Goal: Navigation & Orientation: Find specific page/section

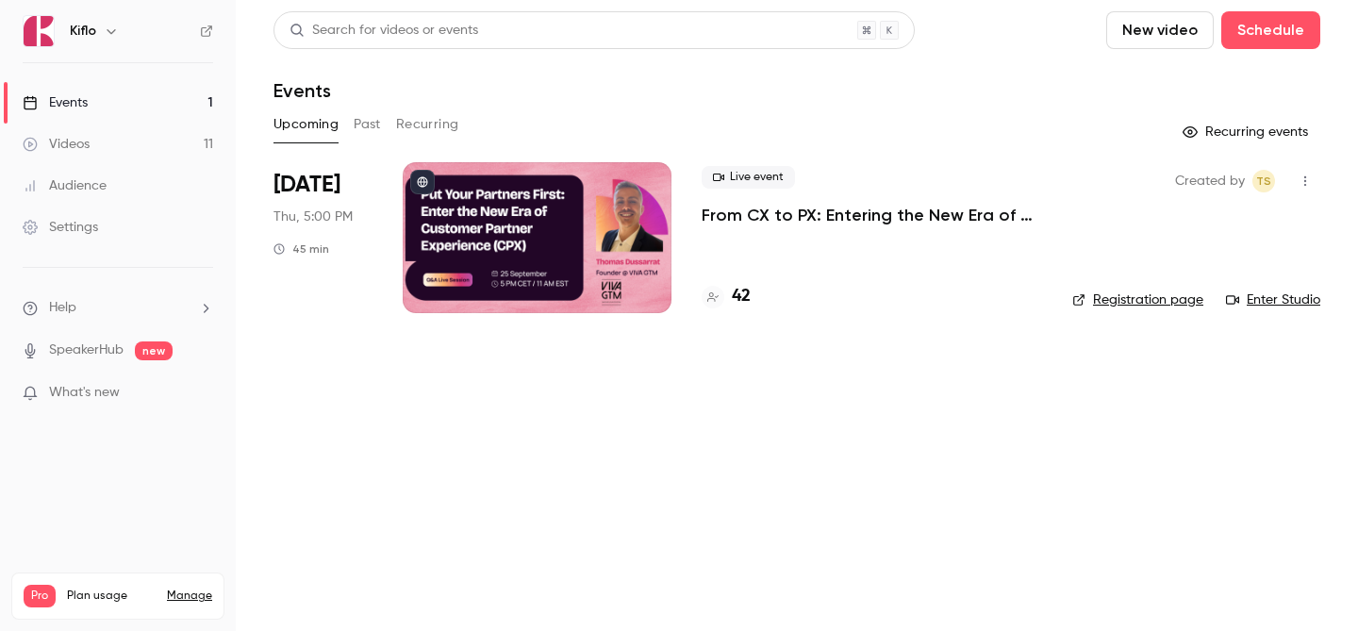
click at [153, 149] on link "Videos 11" at bounding box center [118, 145] width 236 height 42
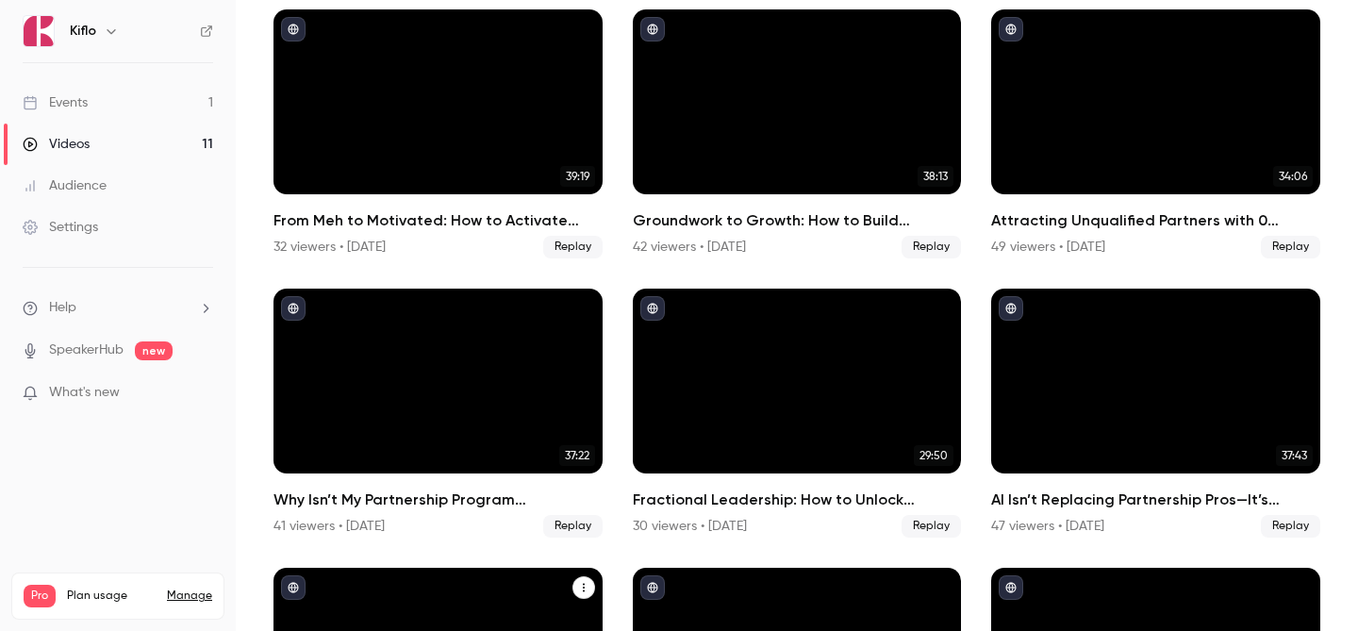
scroll to position [149, 0]
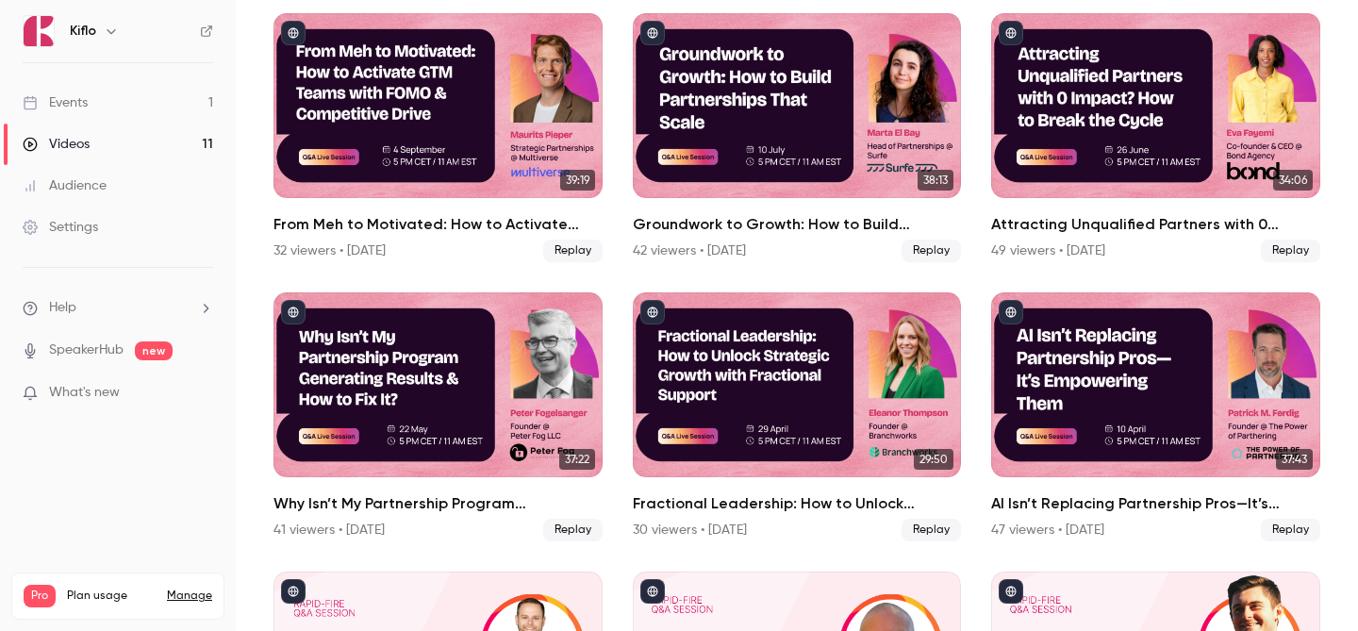
click at [173, 98] on link "Events 1" at bounding box center [118, 103] width 236 height 42
